Goal: Information Seeking & Learning: Learn about a topic

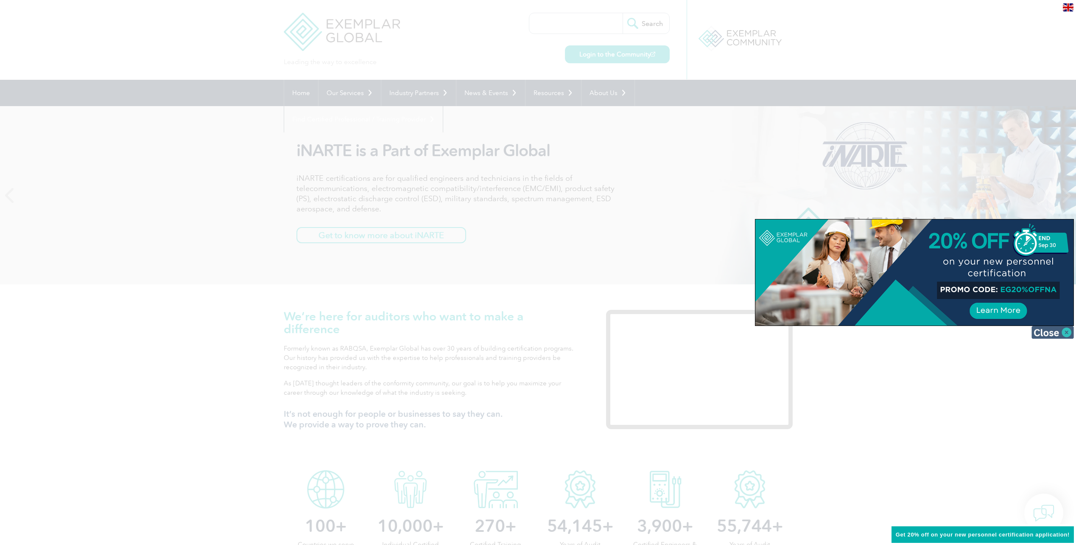
click at [1067, 334] on img at bounding box center [1052, 332] width 42 height 13
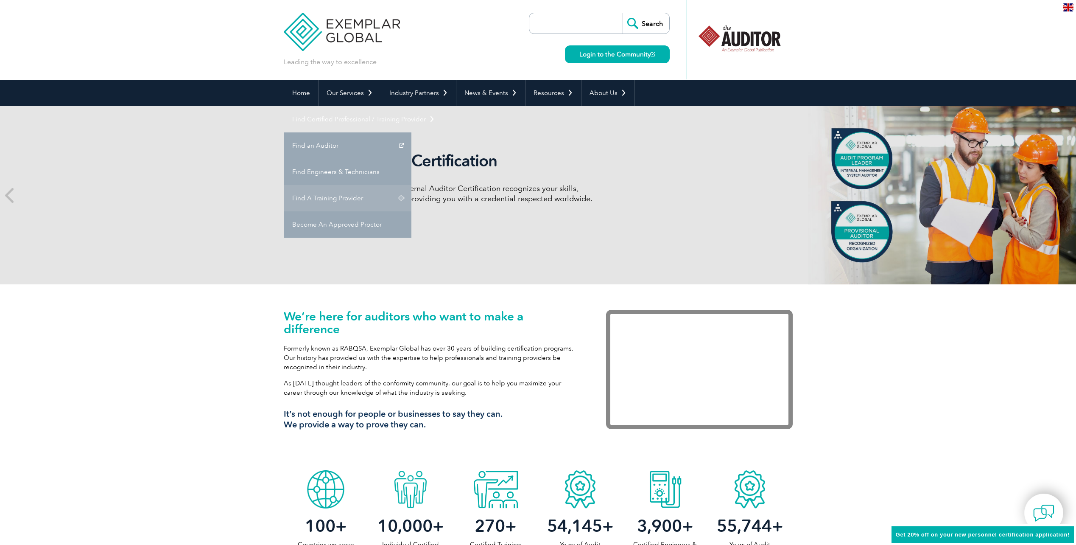
click at [411, 185] on link "Find A Training Provider" at bounding box center [347, 198] width 127 height 26
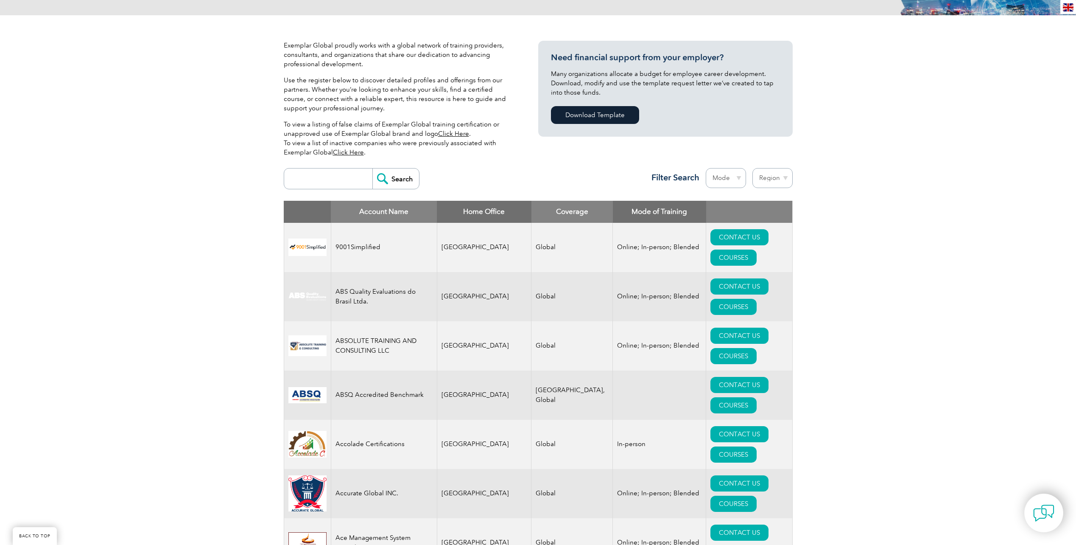
scroll to position [170, 0]
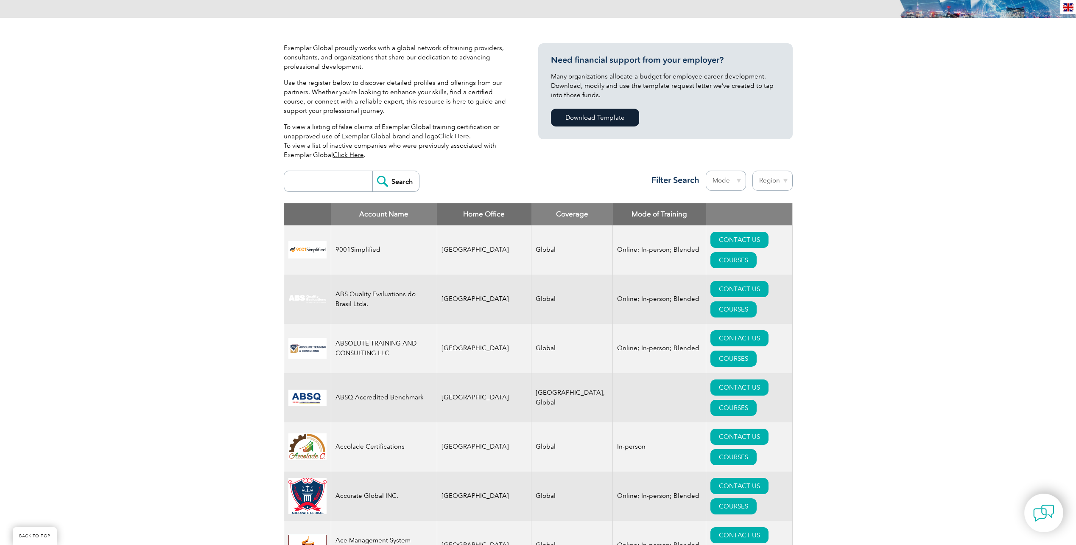
click at [642, 217] on th "Mode of Training" at bounding box center [659, 214] width 93 height 22
click at [734, 178] on select "Mode Online In-person Blended" at bounding box center [726, 180] width 40 height 20
select select "Online"
click at [706, 170] on select "Mode Online In-person Blended" at bounding box center [726, 180] width 40 height 20
